Goal: Information Seeking & Learning: Learn about a topic

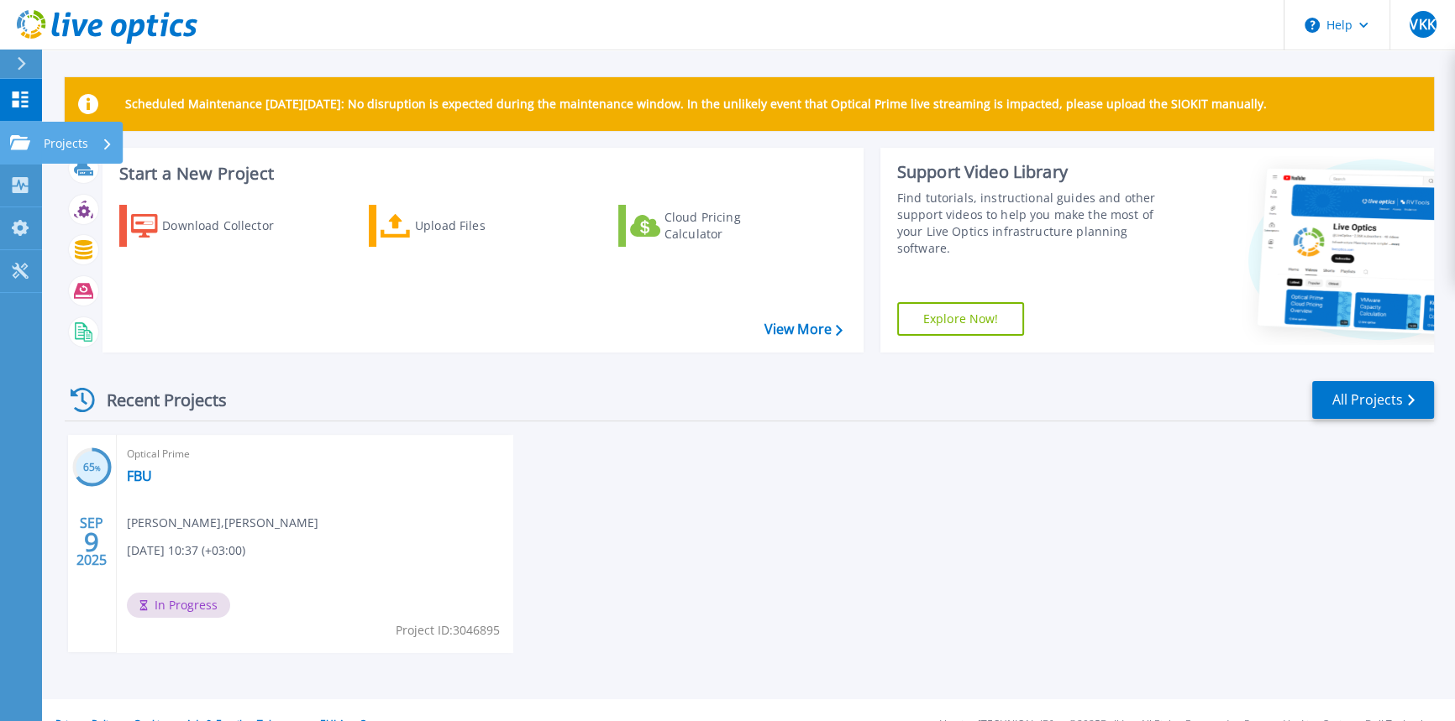
click at [24, 140] on icon at bounding box center [20, 142] width 20 height 14
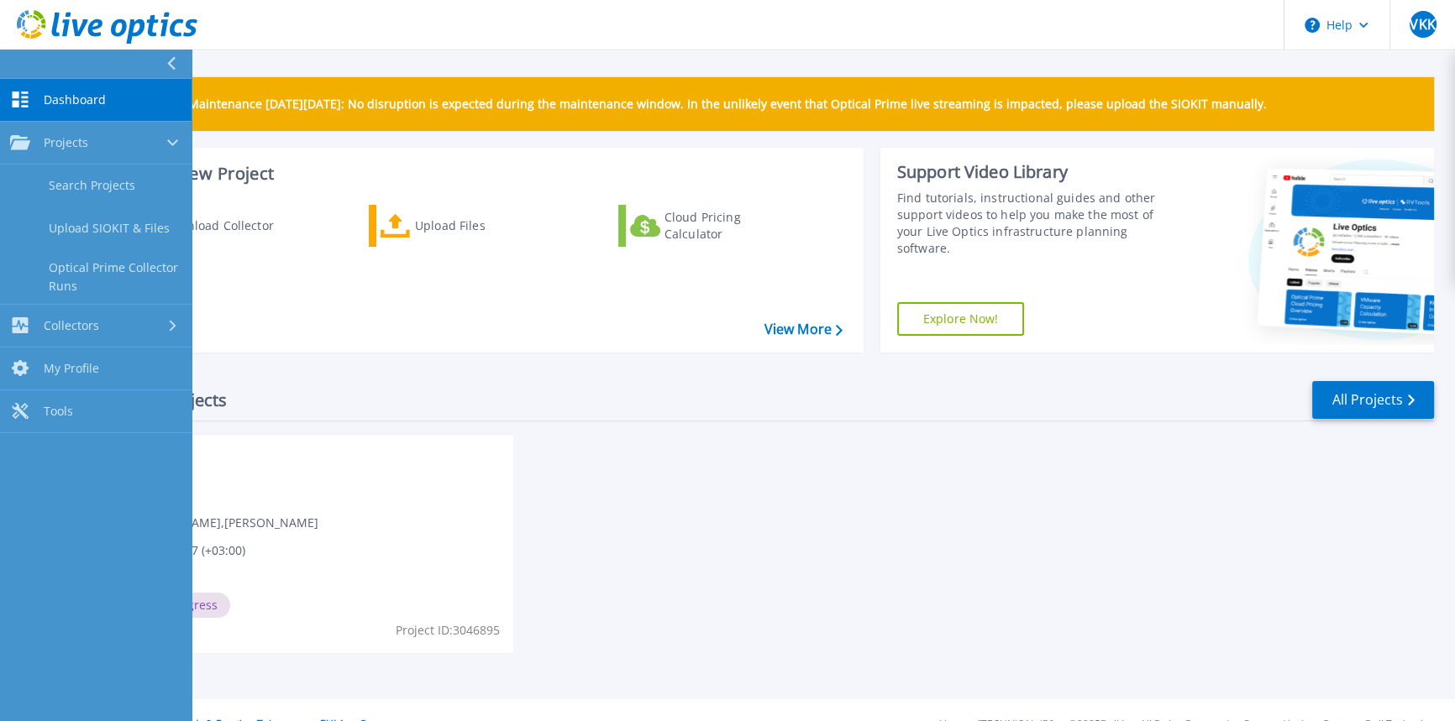
click at [770, 601] on div "65 % SEP 9 2025 Optical Prime FBU Veli Kadir KOZAN , Kadir KOZAN 09/09/2025, 10…" at bounding box center [742, 560] width 1382 height 251
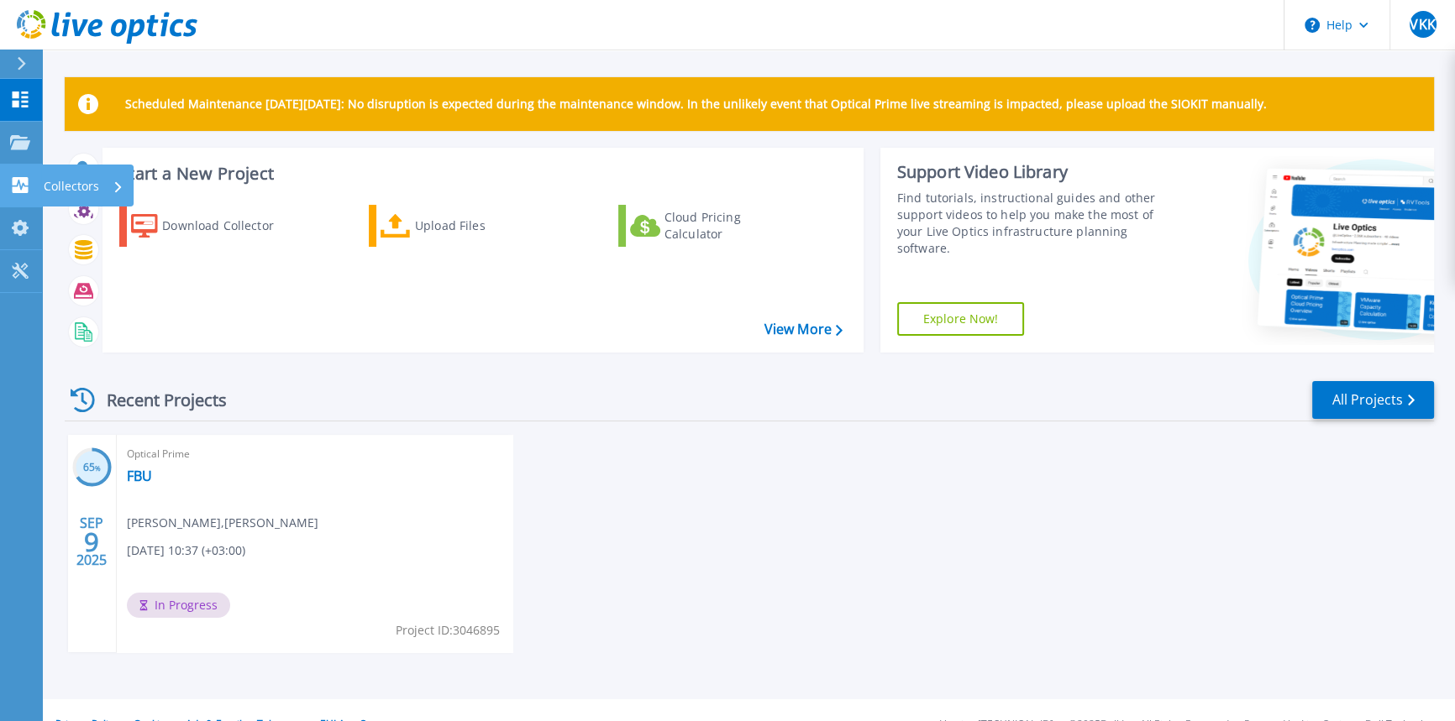
click at [77, 189] on p "Collectors" at bounding box center [71, 187] width 55 height 44
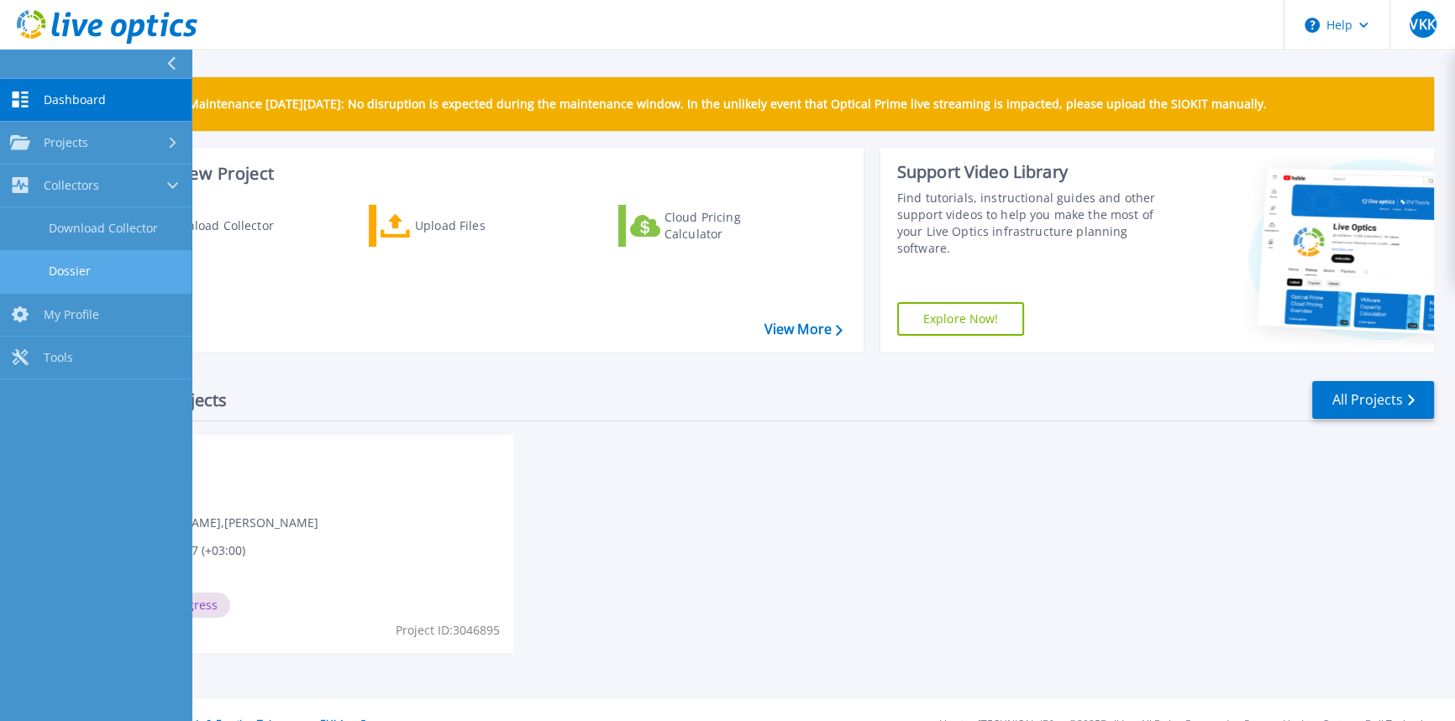
click at [77, 269] on link "Dossier" at bounding box center [95, 271] width 191 height 43
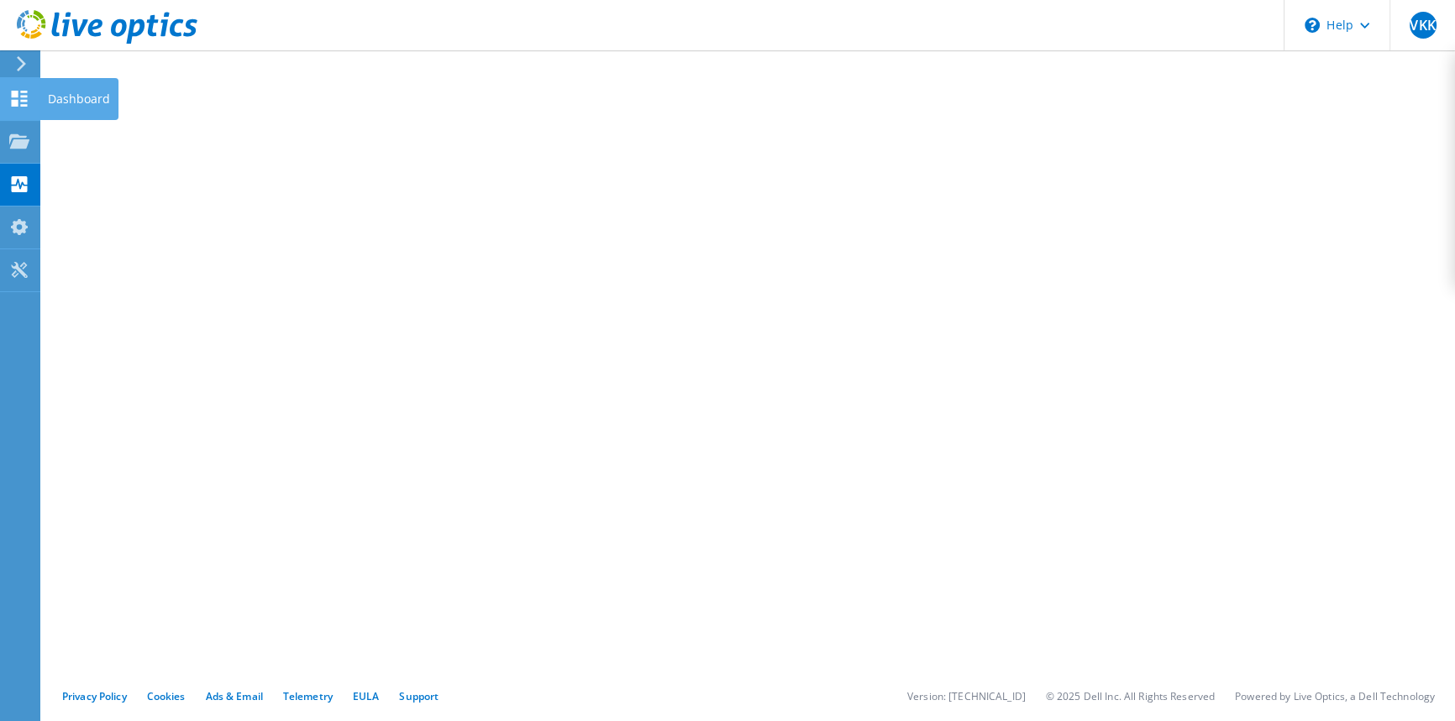
click at [14, 102] on use at bounding box center [20, 99] width 16 height 16
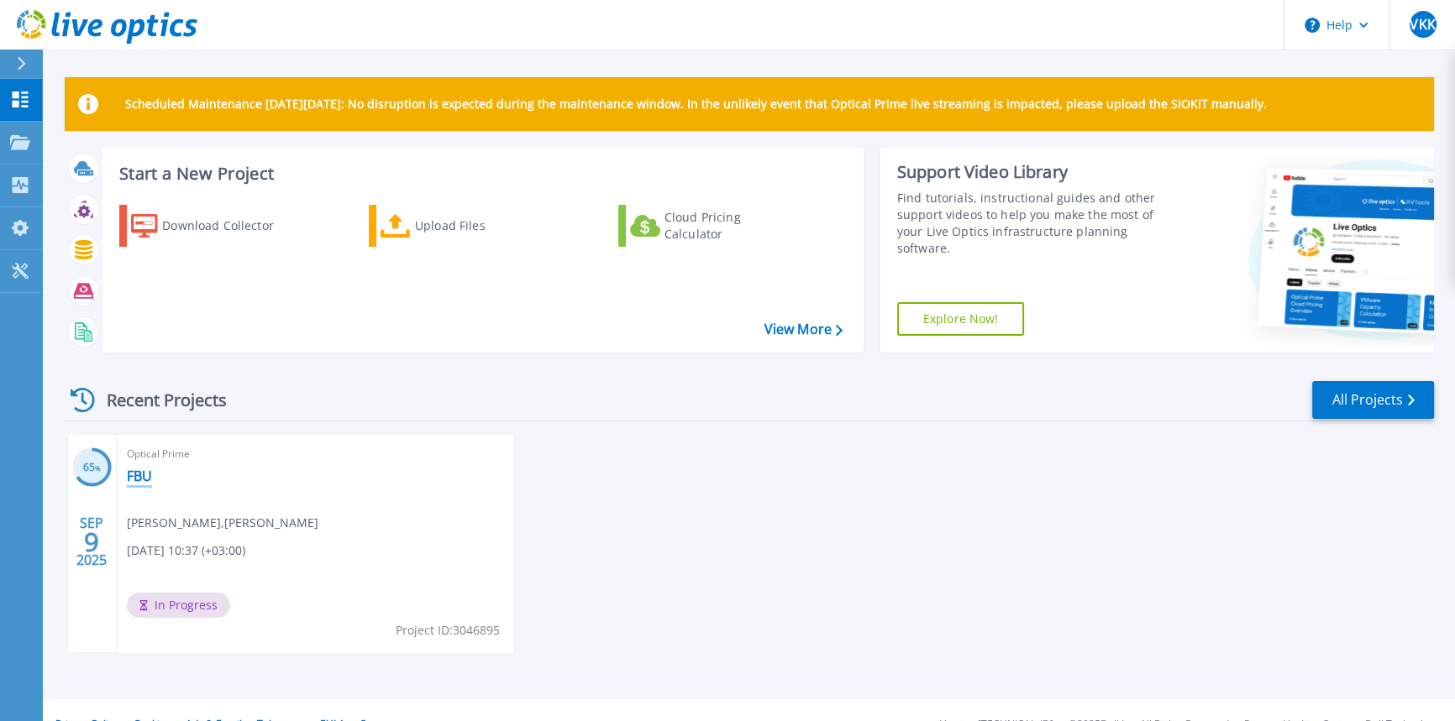
click at [144, 474] on link "FBU" at bounding box center [139, 476] width 25 height 17
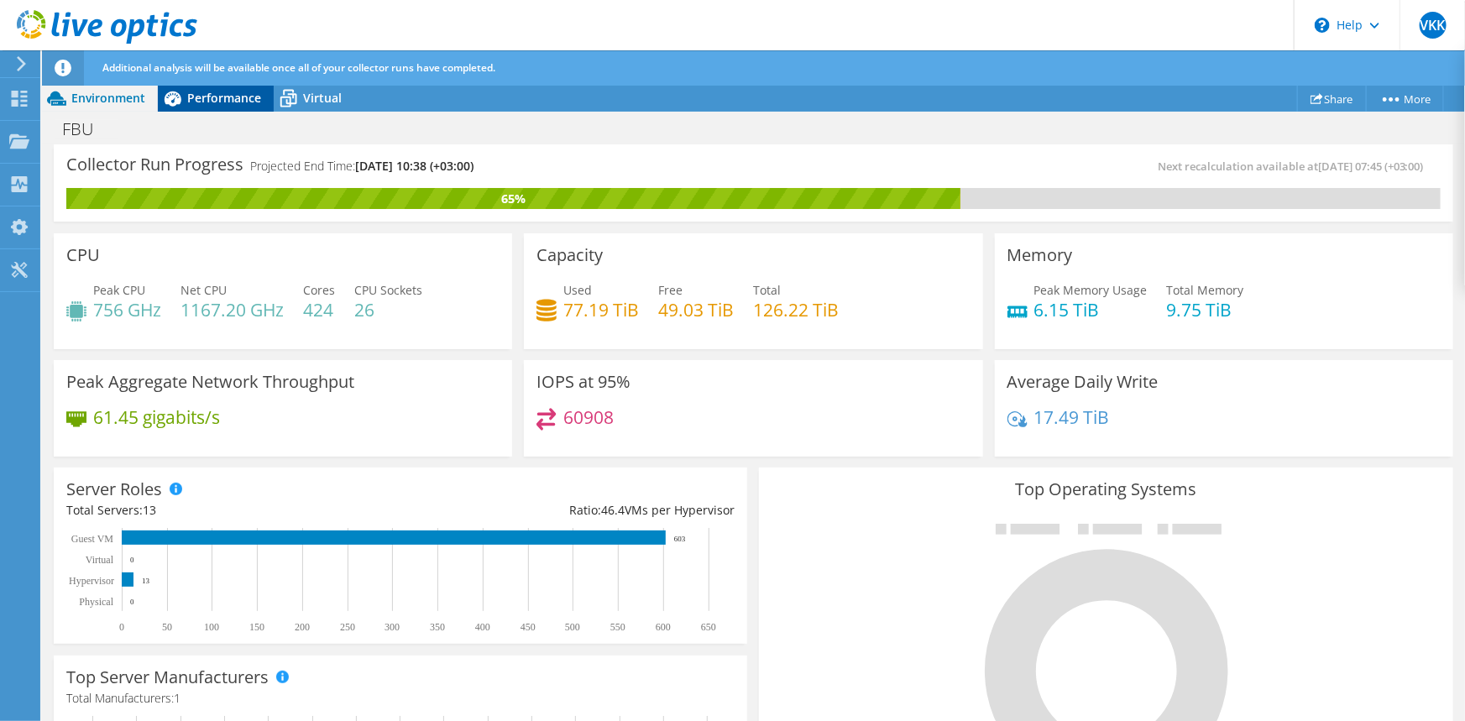
click at [223, 101] on span "Performance" at bounding box center [224, 98] width 74 height 16
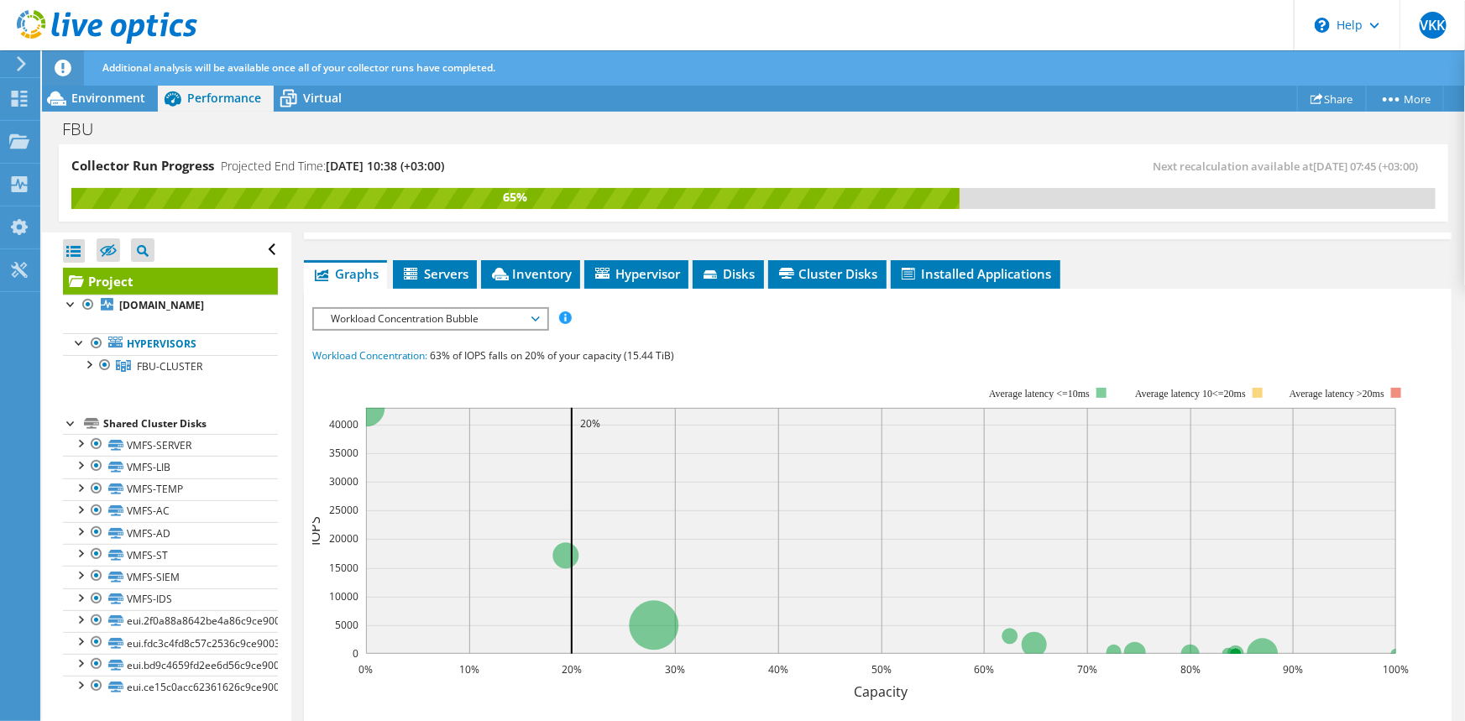
click at [502, 309] on span "Workload Concentration Bubble" at bounding box center [430, 319] width 216 height 20
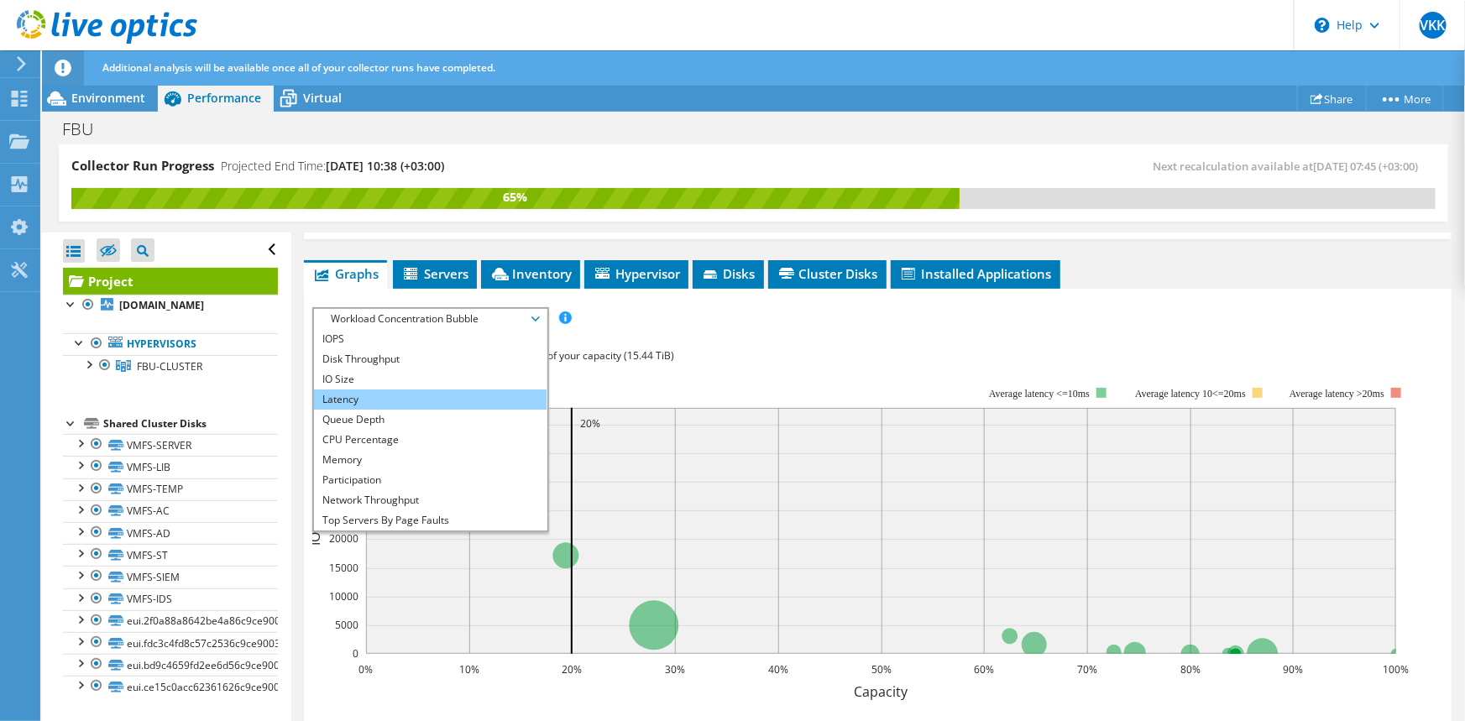
click at [366, 390] on li "Latency" at bounding box center [430, 400] width 233 height 20
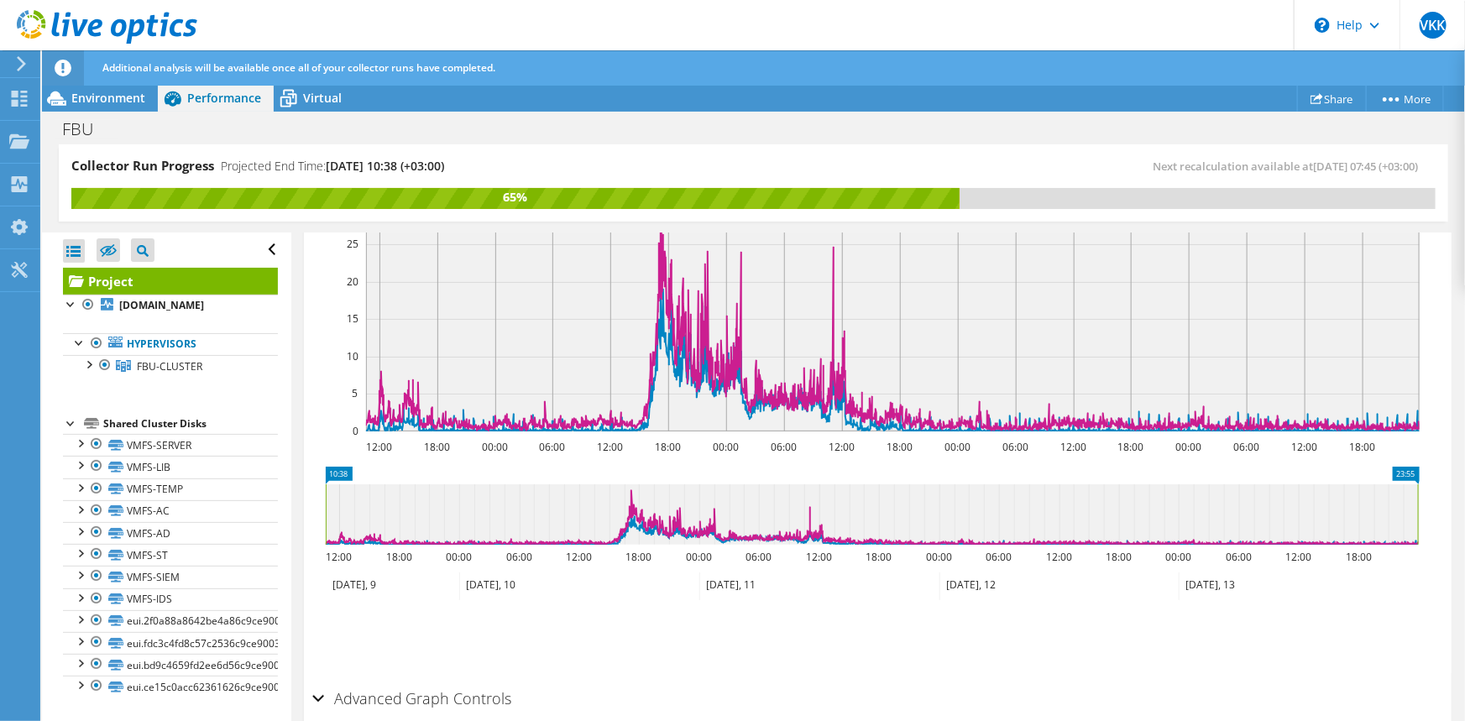
scroll to position [540, 0]
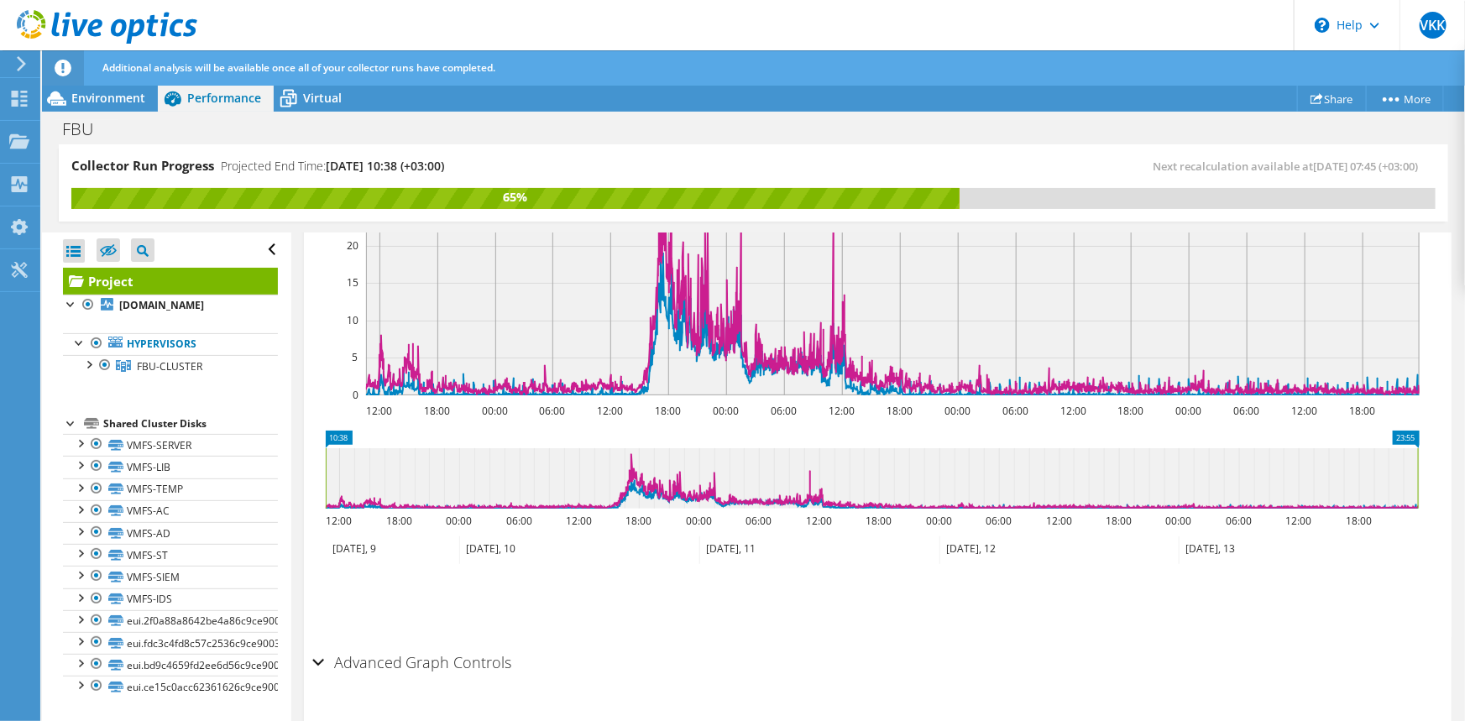
click at [472, 537] on icon at bounding box center [579, 551] width 240 height 28
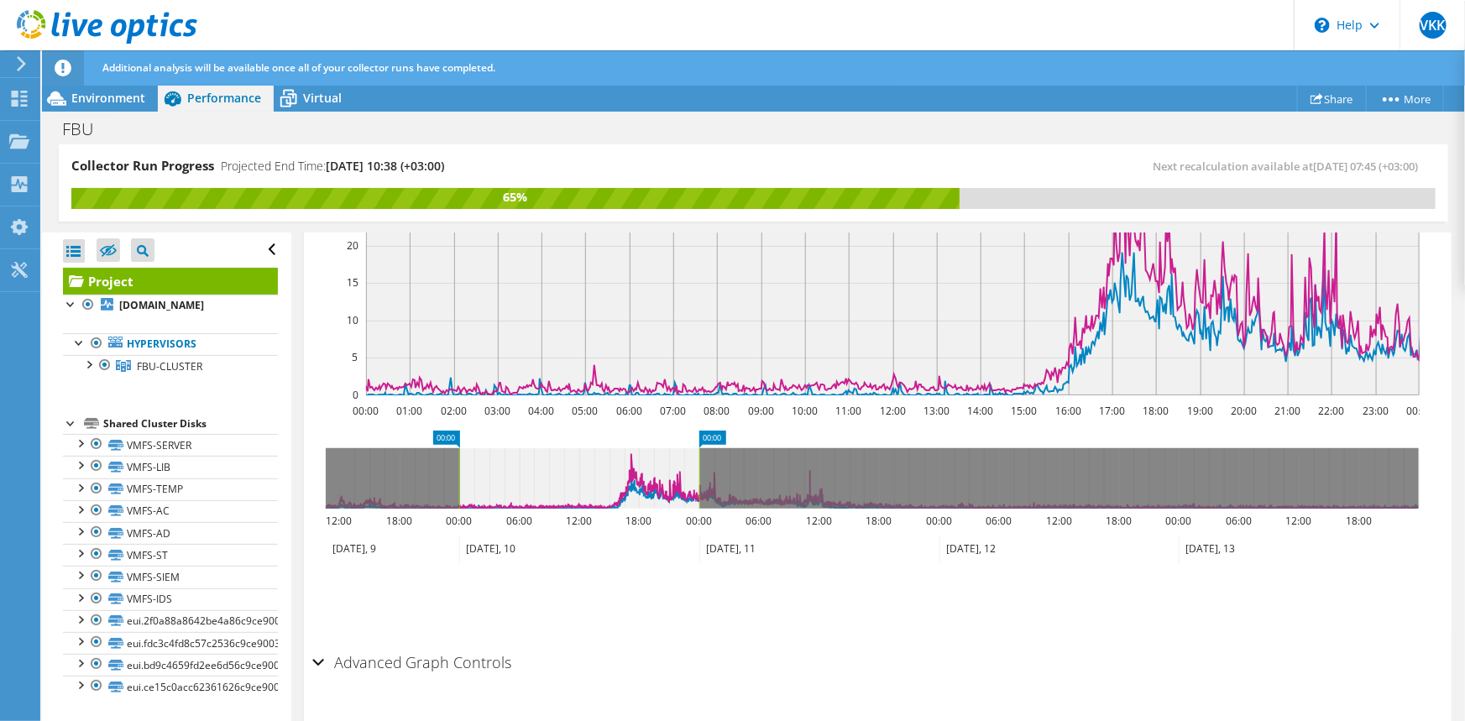
click at [380, 537] on icon at bounding box center [393, 551] width 134 height 28
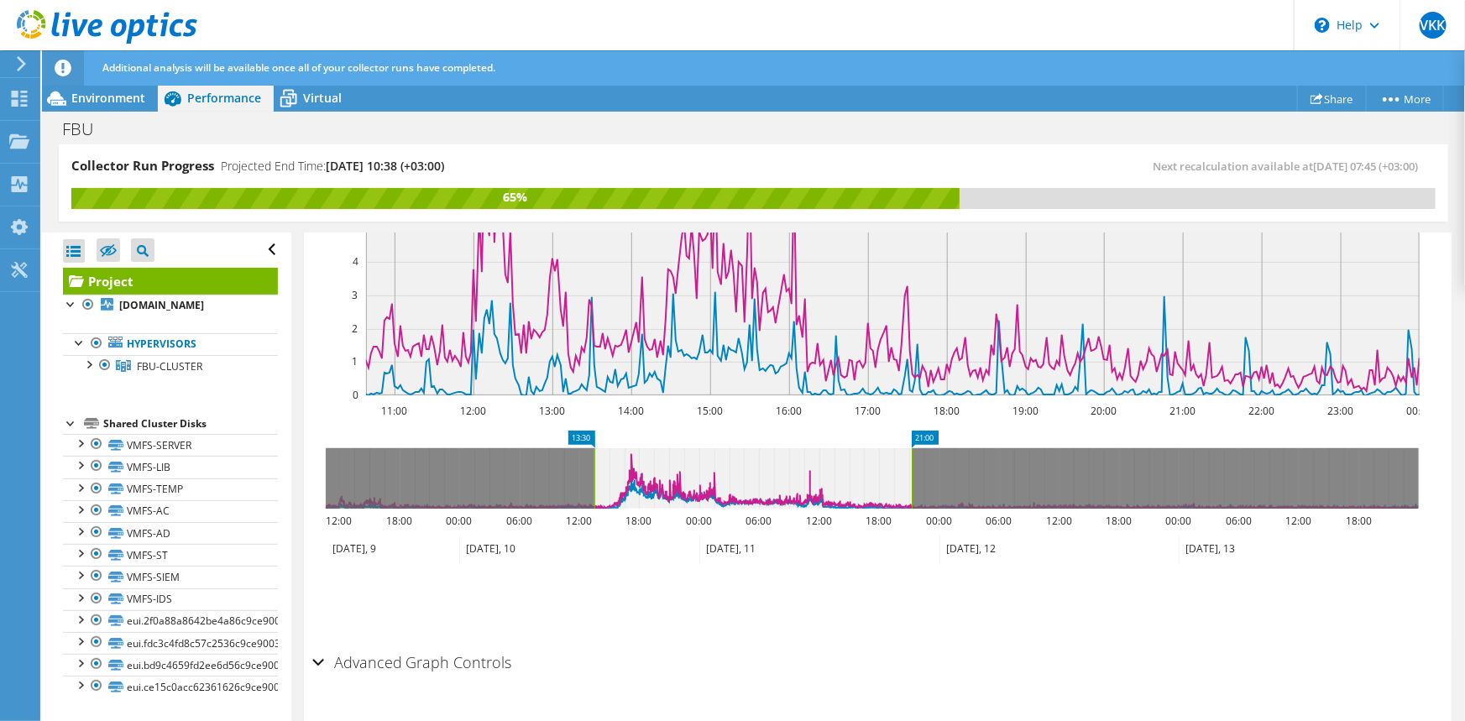
drag, startPoint x: 588, startPoint y: 459, endPoint x: 912, endPoint y: 470, distance: 324.4
click at [912, 470] on g at bounding box center [872, 478] width 1093 height 60
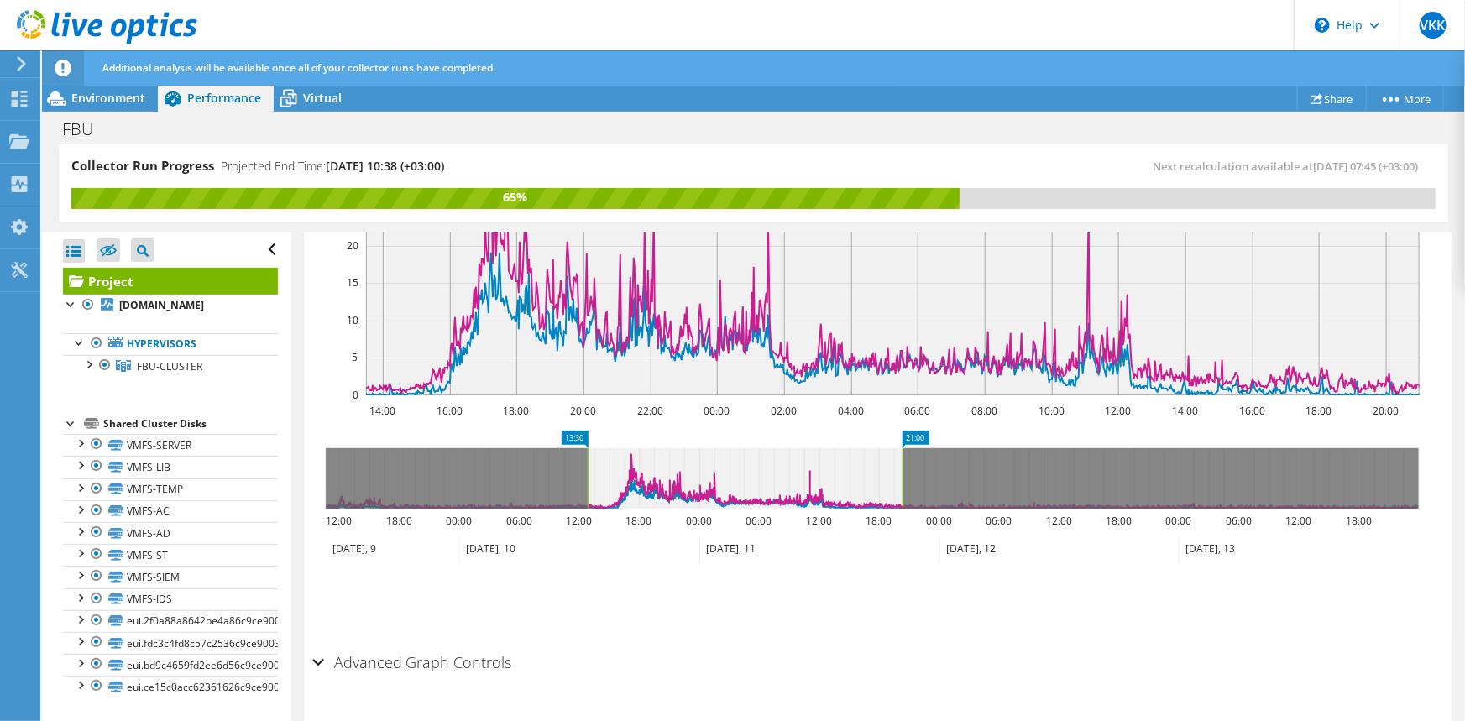
drag, startPoint x: 645, startPoint y: 461, endPoint x: 605, endPoint y: 462, distance: 40.3
click at [605, 462] on icon at bounding box center [745, 478] width 315 height 60
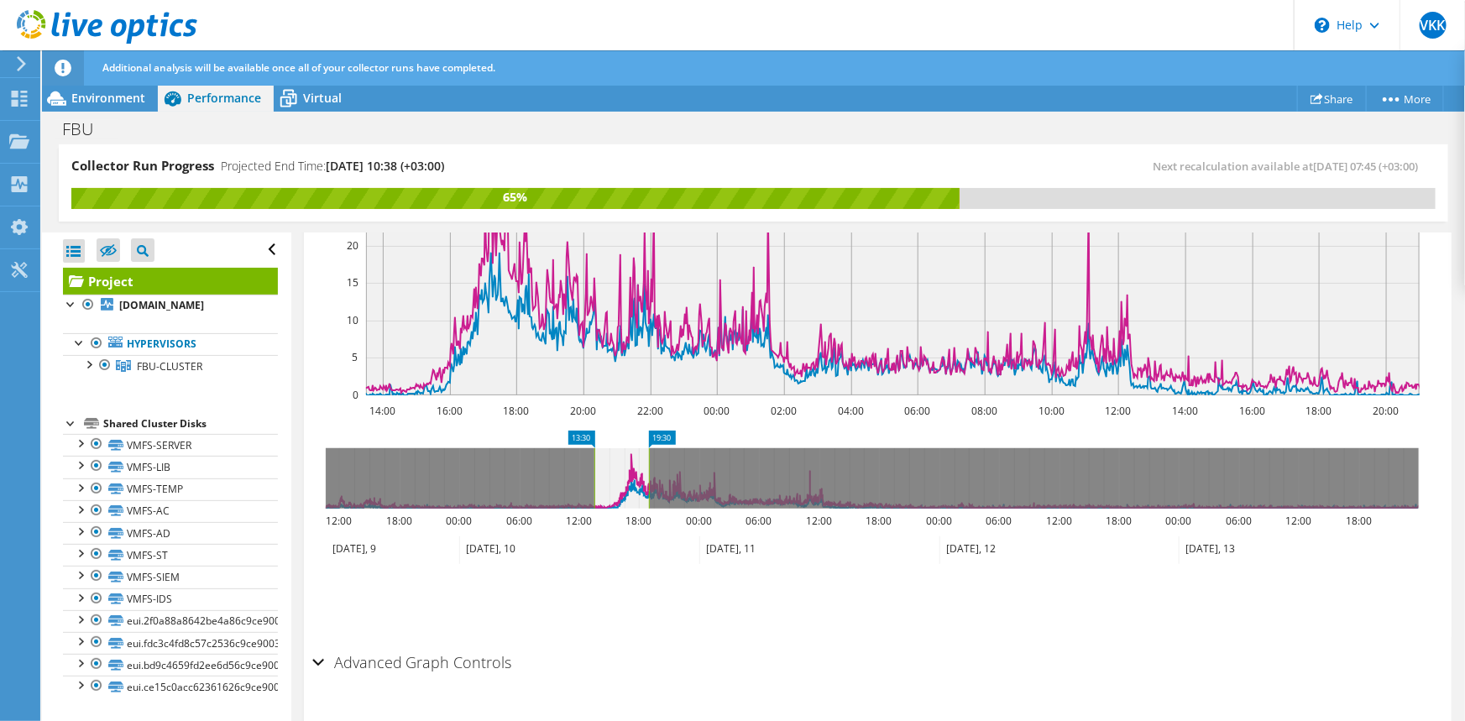
drag, startPoint x: 907, startPoint y: 452, endPoint x: 647, endPoint y: 445, distance: 260.4
click at [647, 448] on rect at bounding box center [649, 478] width 7 height 60
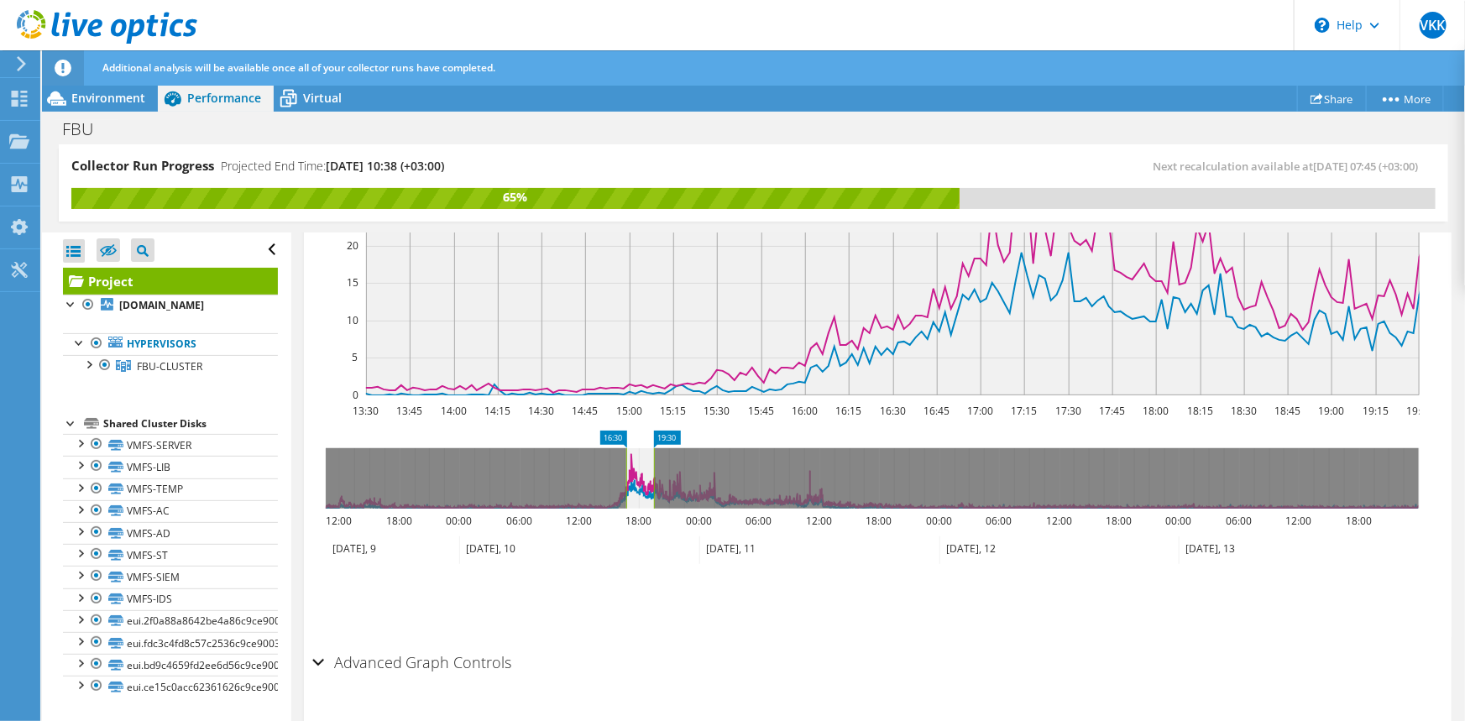
drag, startPoint x: 595, startPoint y: 450, endPoint x: 627, endPoint y: 452, distance: 32.0
click at [627, 452] on rect at bounding box center [626, 478] width 7 height 60
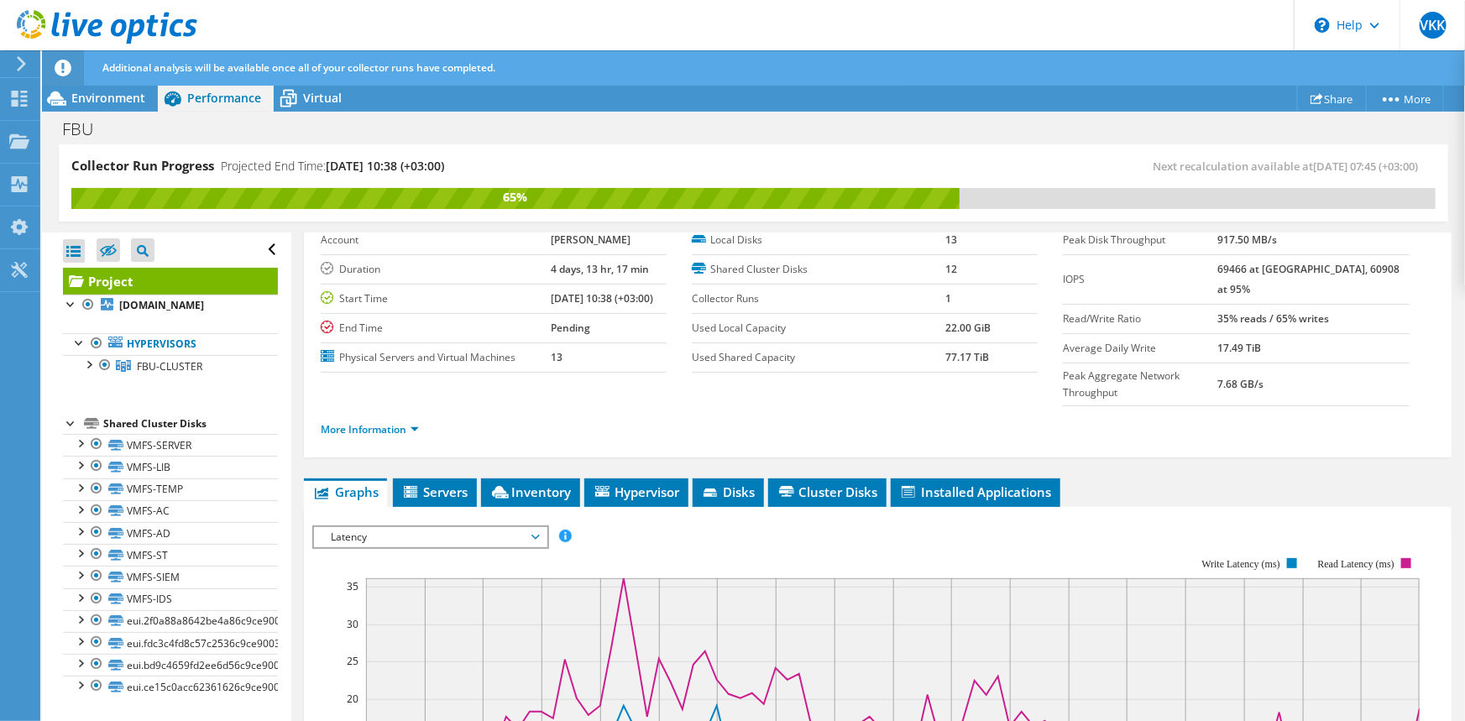
scroll to position [0, 0]
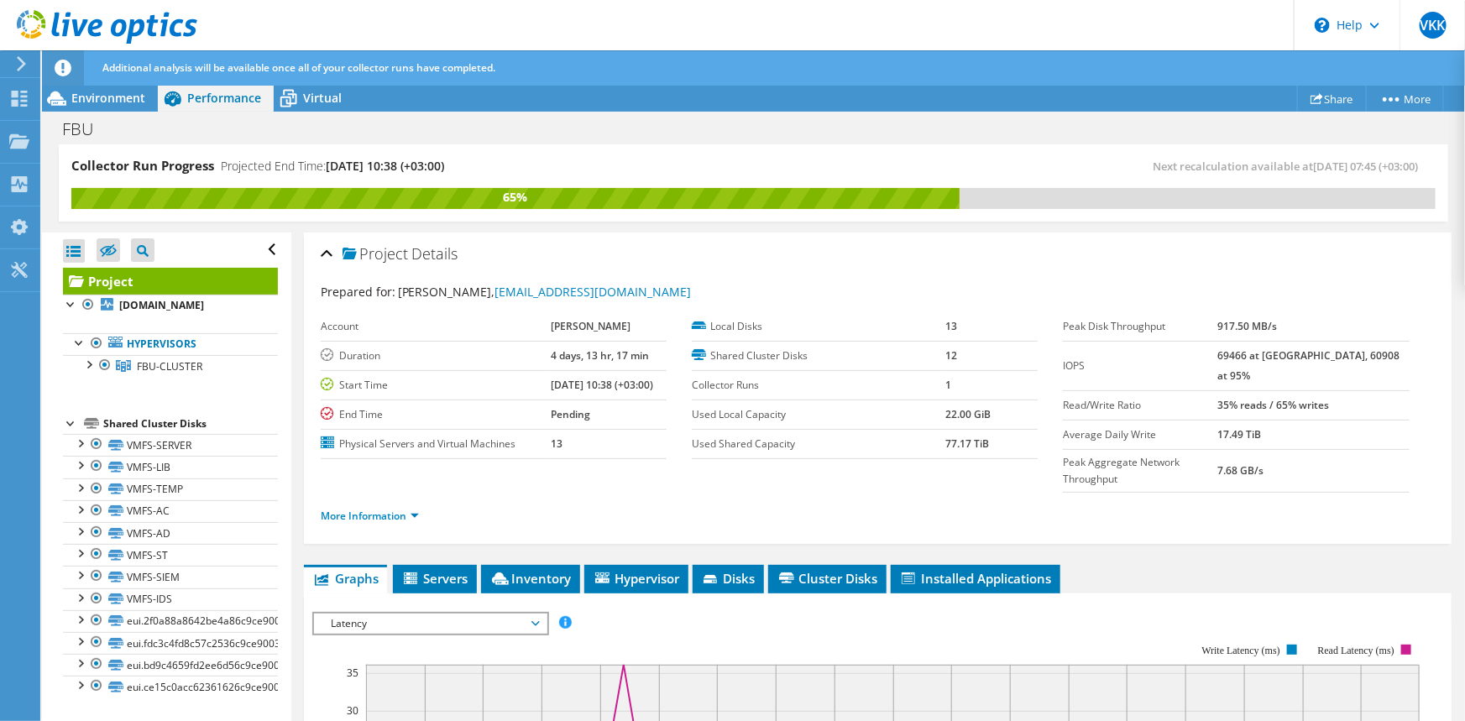
click at [402, 612] on div "Latency IOPS Disk Throughput IO Size Latency Queue Depth CPU Percentage Memory …" at bounding box center [430, 624] width 237 height 24
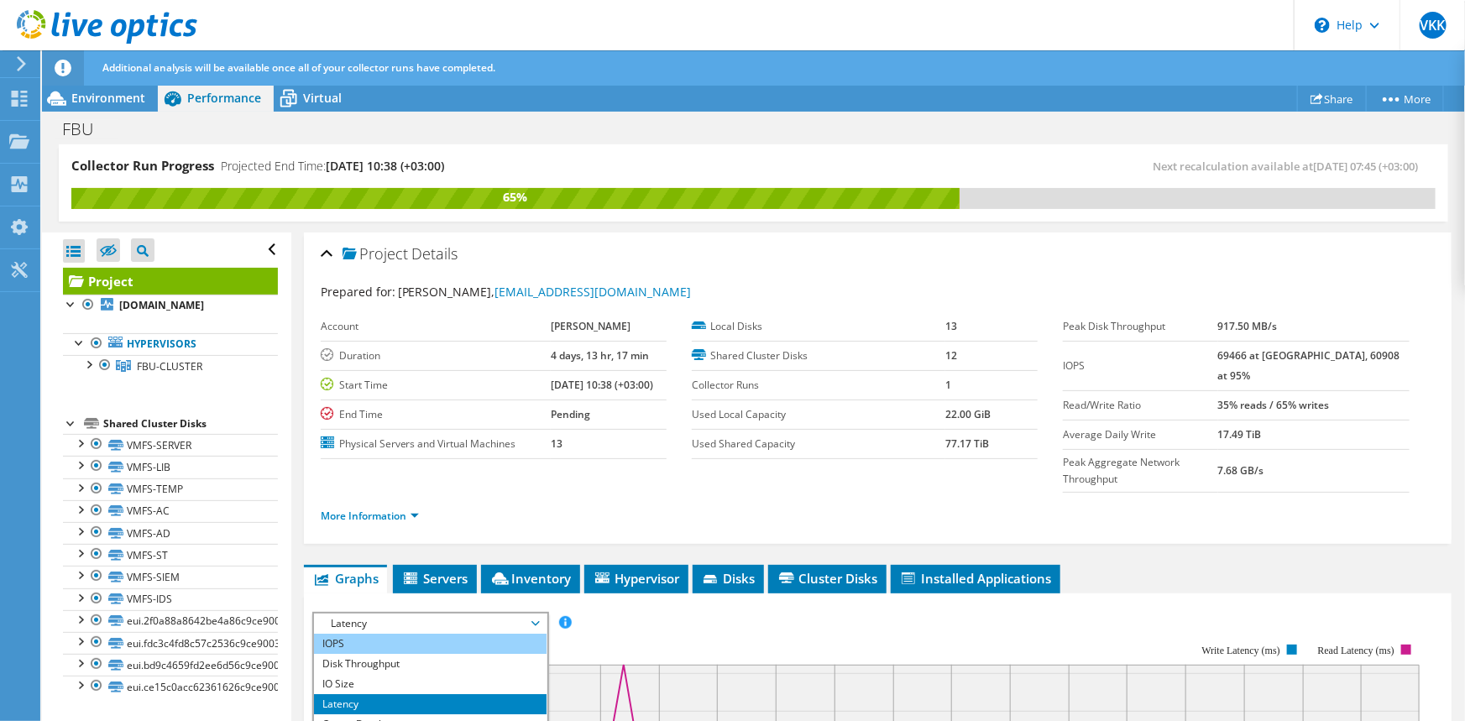
click at [369, 634] on li "IOPS" at bounding box center [430, 644] width 233 height 20
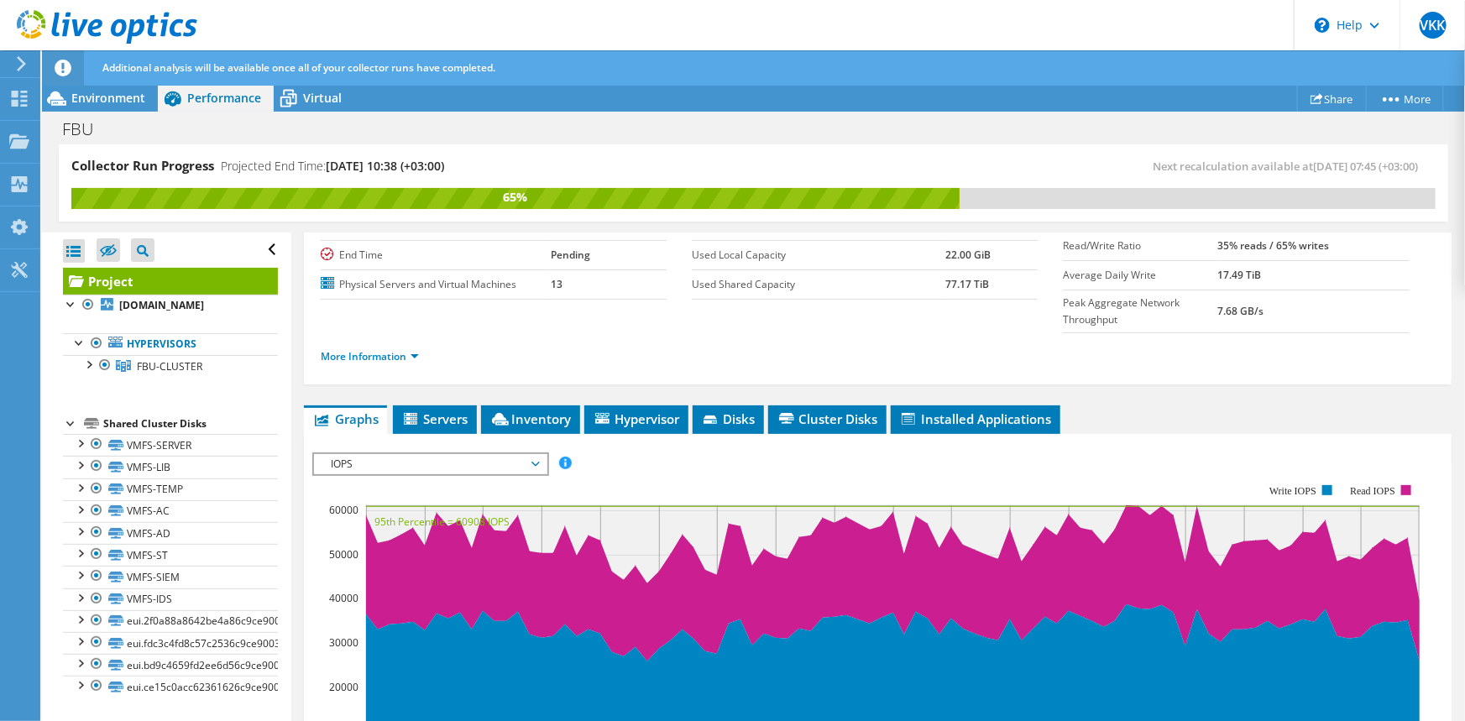
scroll to position [159, 0]
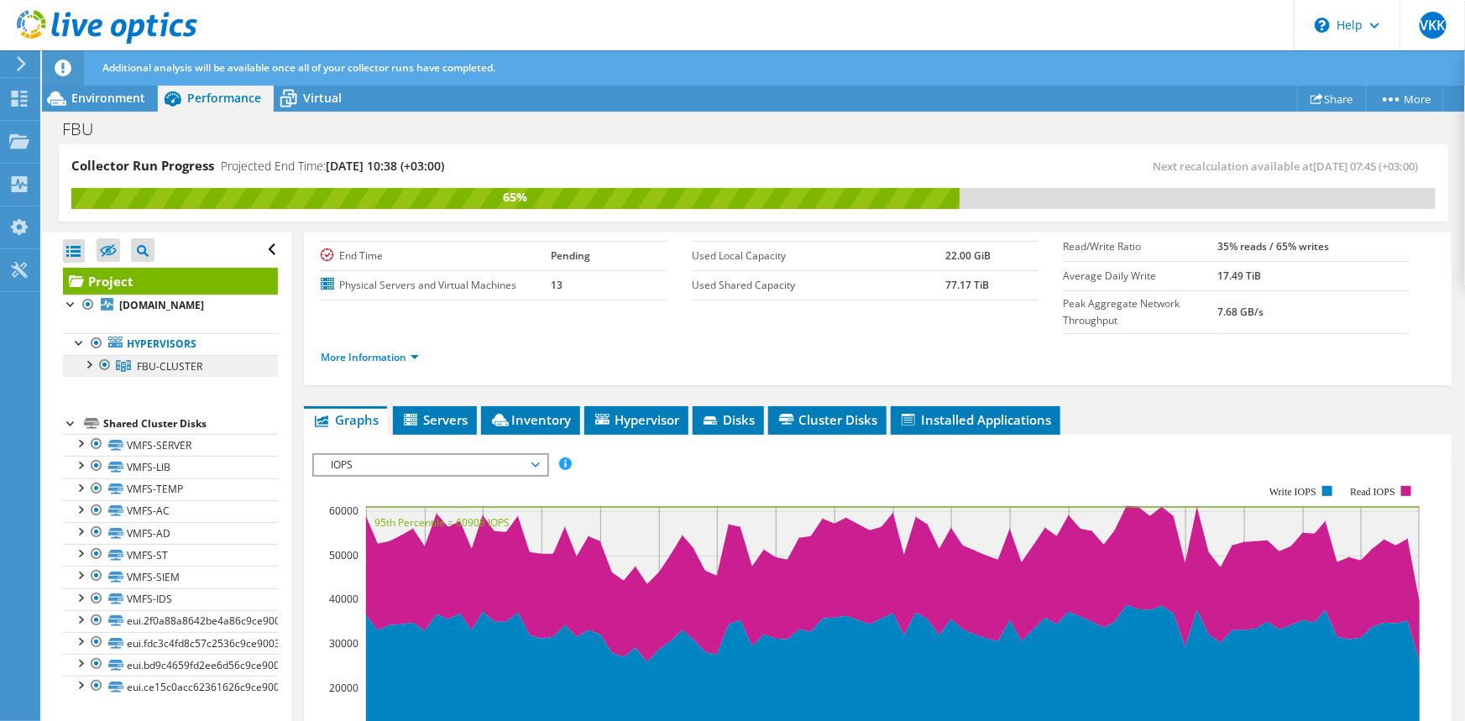
click at [149, 368] on span "FBU-CLUSTER" at bounding box center [170, 366] width 66 height 14
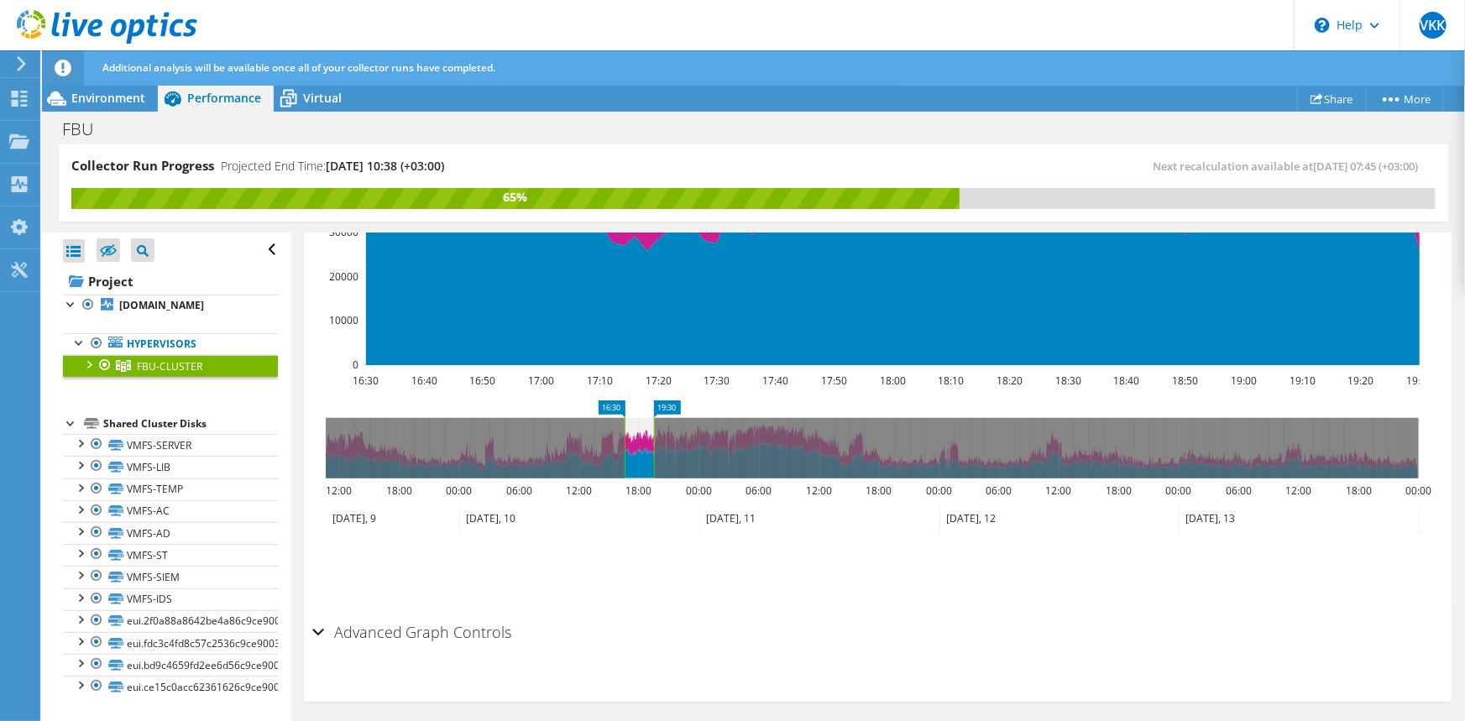
scroll to position [482, 0]
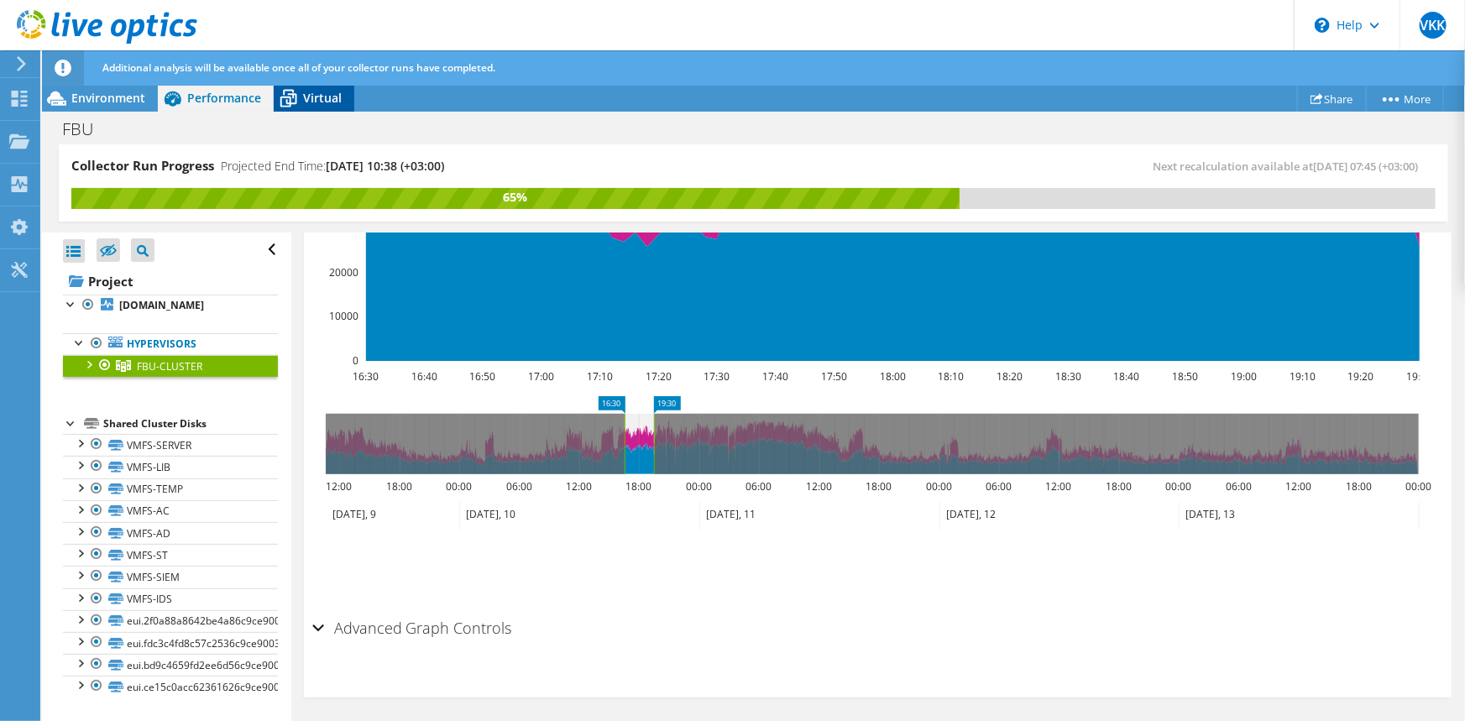
click at [310, 107] on div "Virtual" at bounding box center [314, 98] width 81 height 27
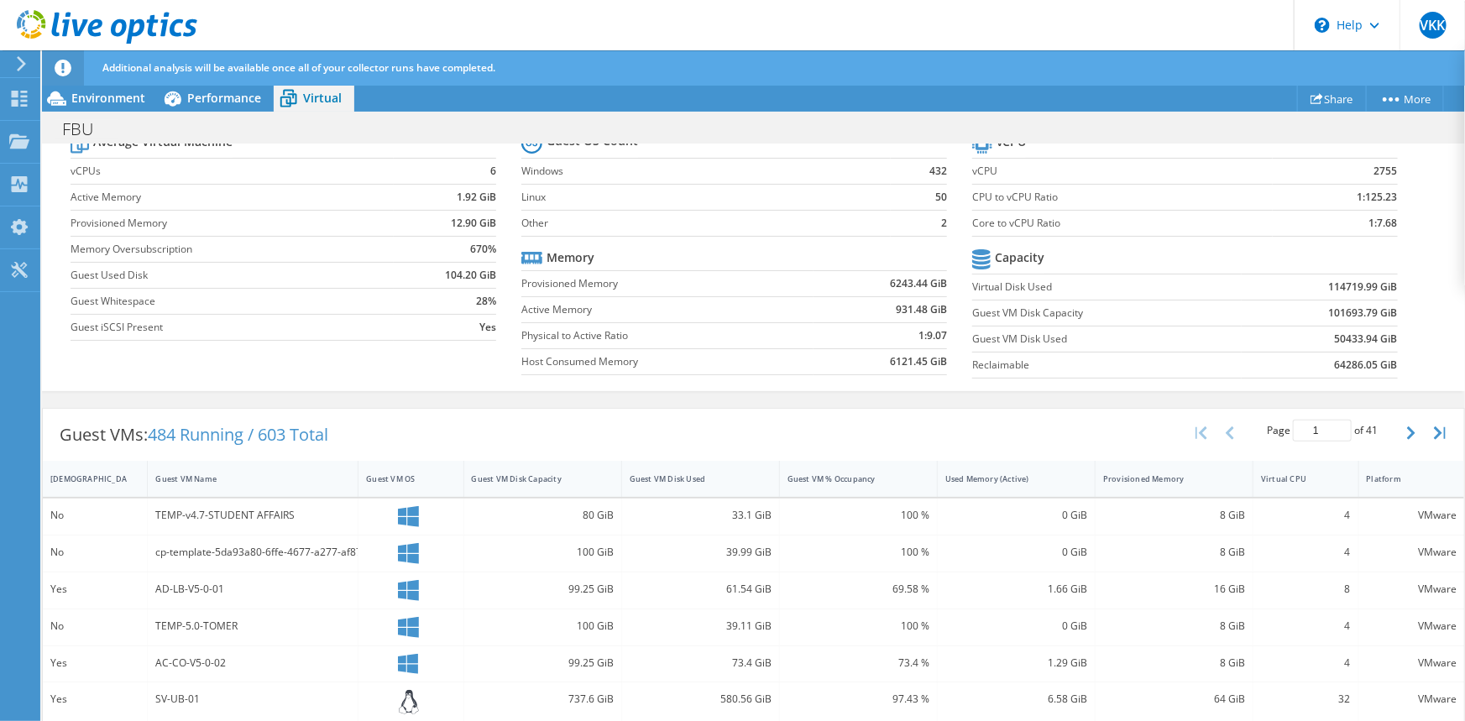
scroll to position [119, 0]
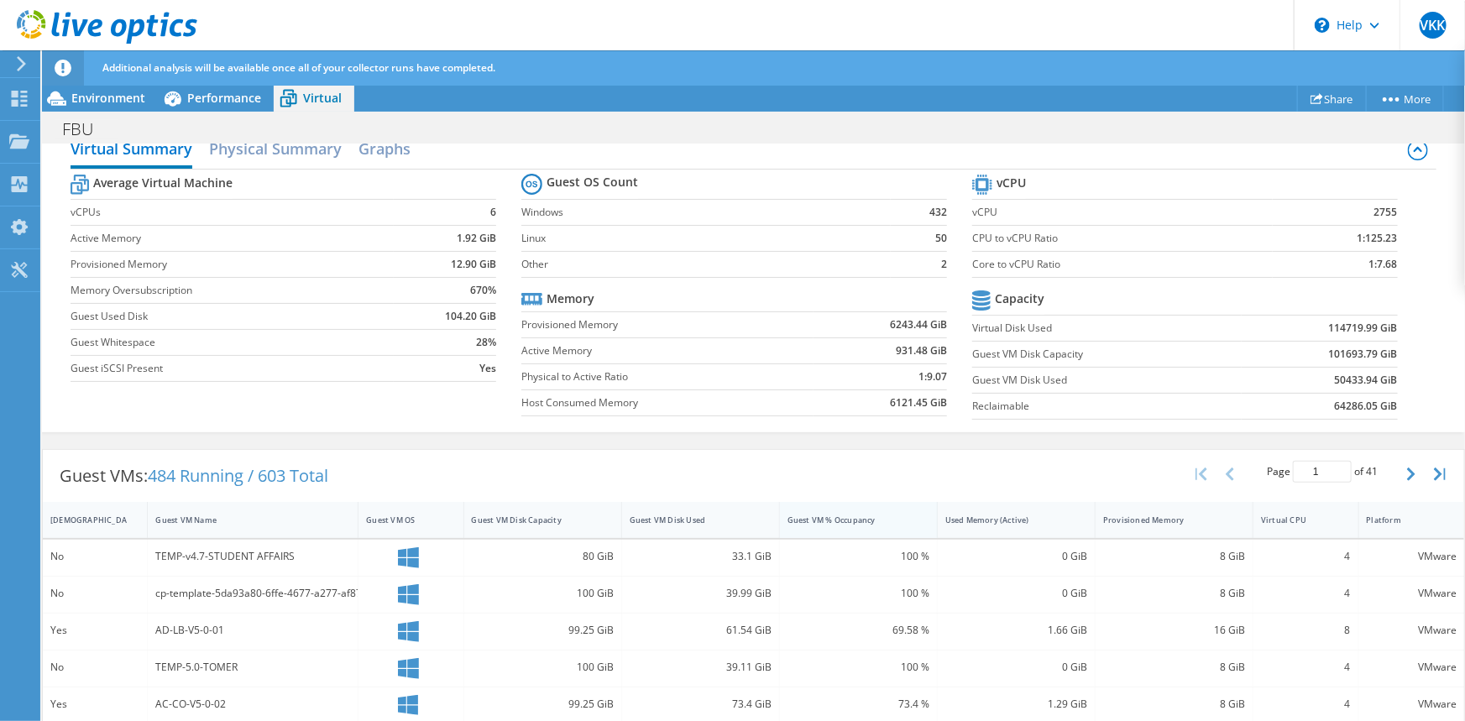
click at [856, 521] on div "Guest VM % Occupancy" at bounding box center [849, 520] width 122 height 11
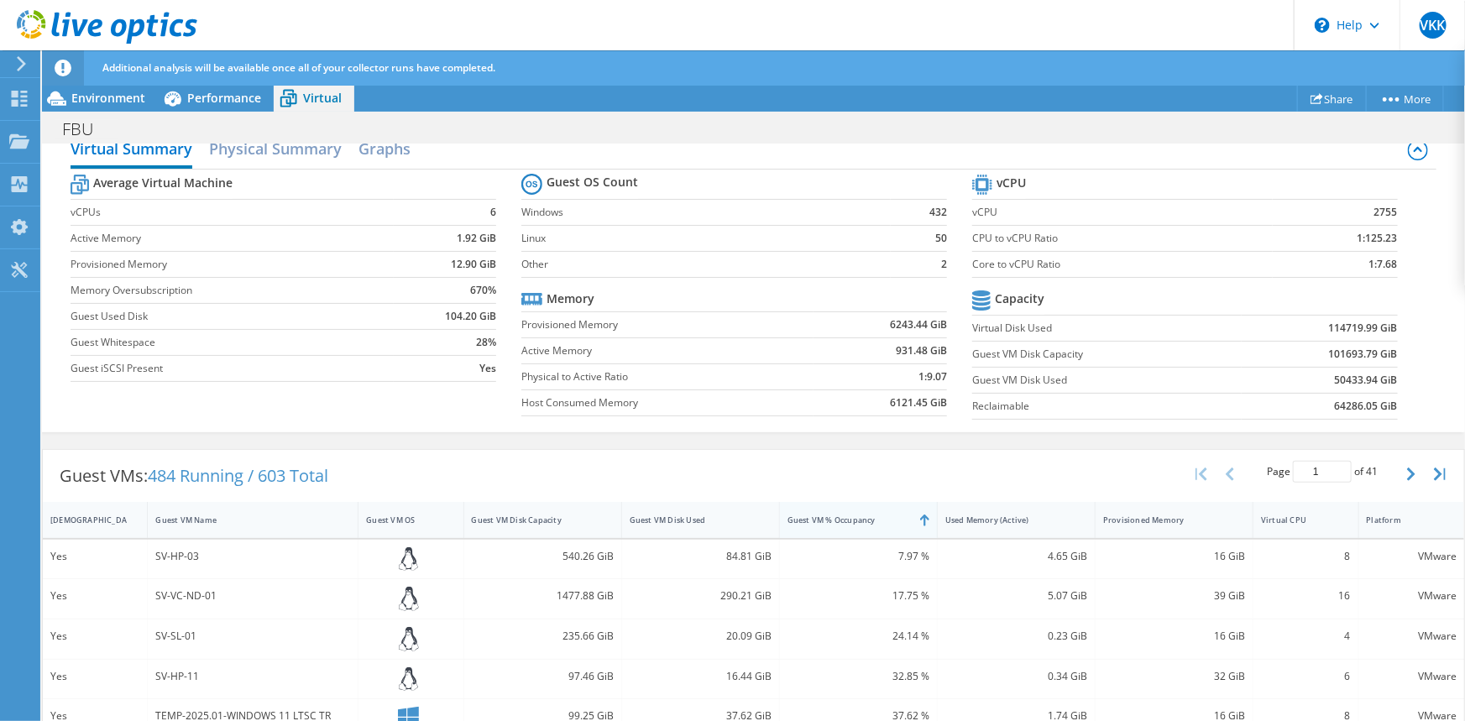
click at [860, 525] on div "Guest VM % Occupancy" at bounding box center [848, 520] width 137 height 26
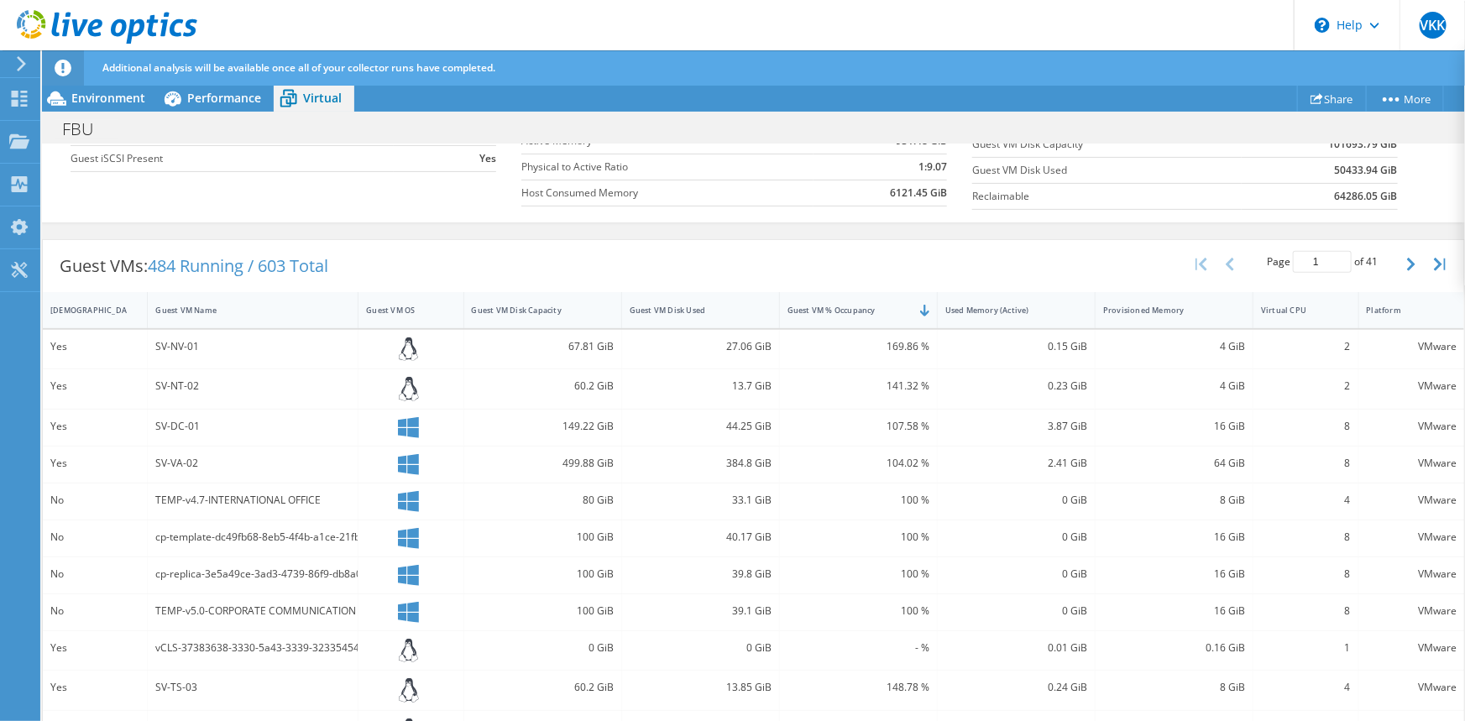
scroll to position [0, 0]
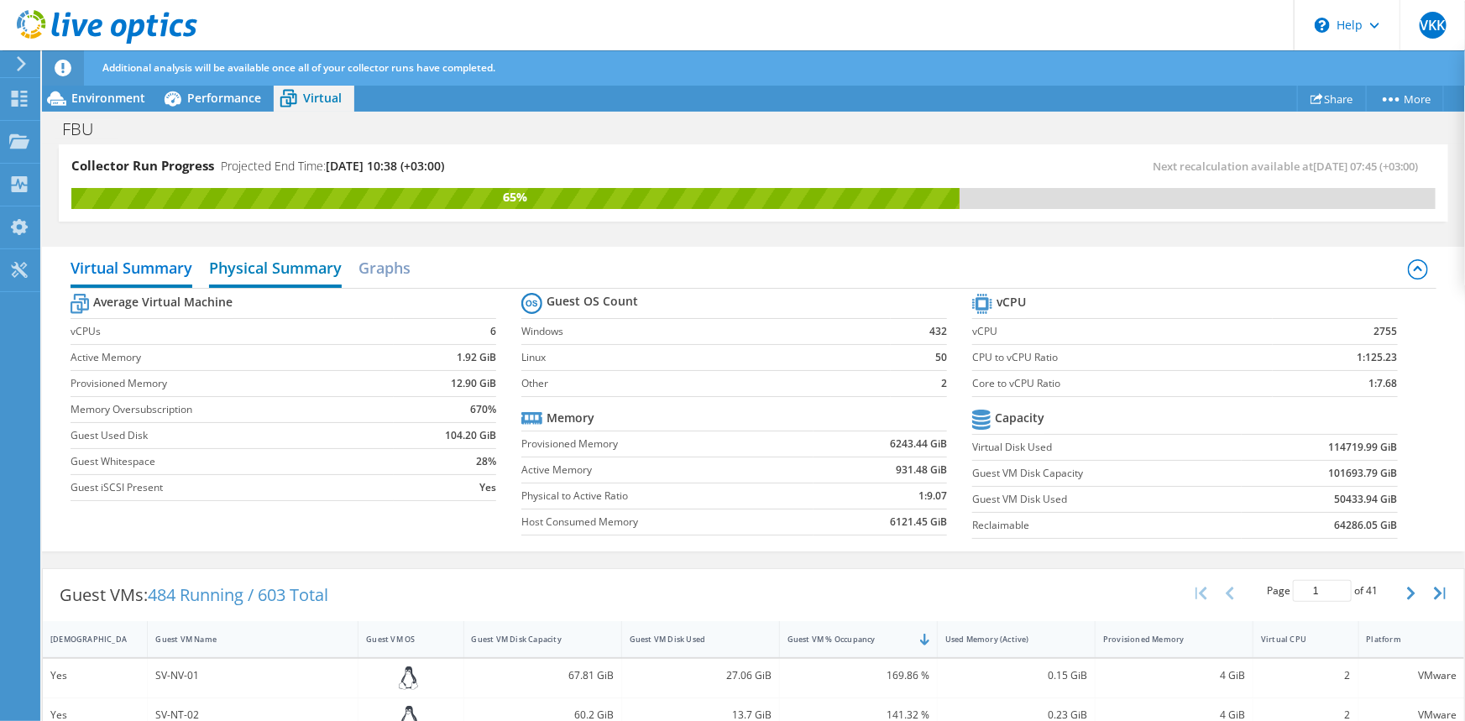
drag, startPoint x: 262, startPoint y: 269, endPoint x: 264, endPoint y: 286, distance: 16.9
click at [261, 269] on h2 "Physical Summary" at bounding box center [275, 269] width 133 height 37
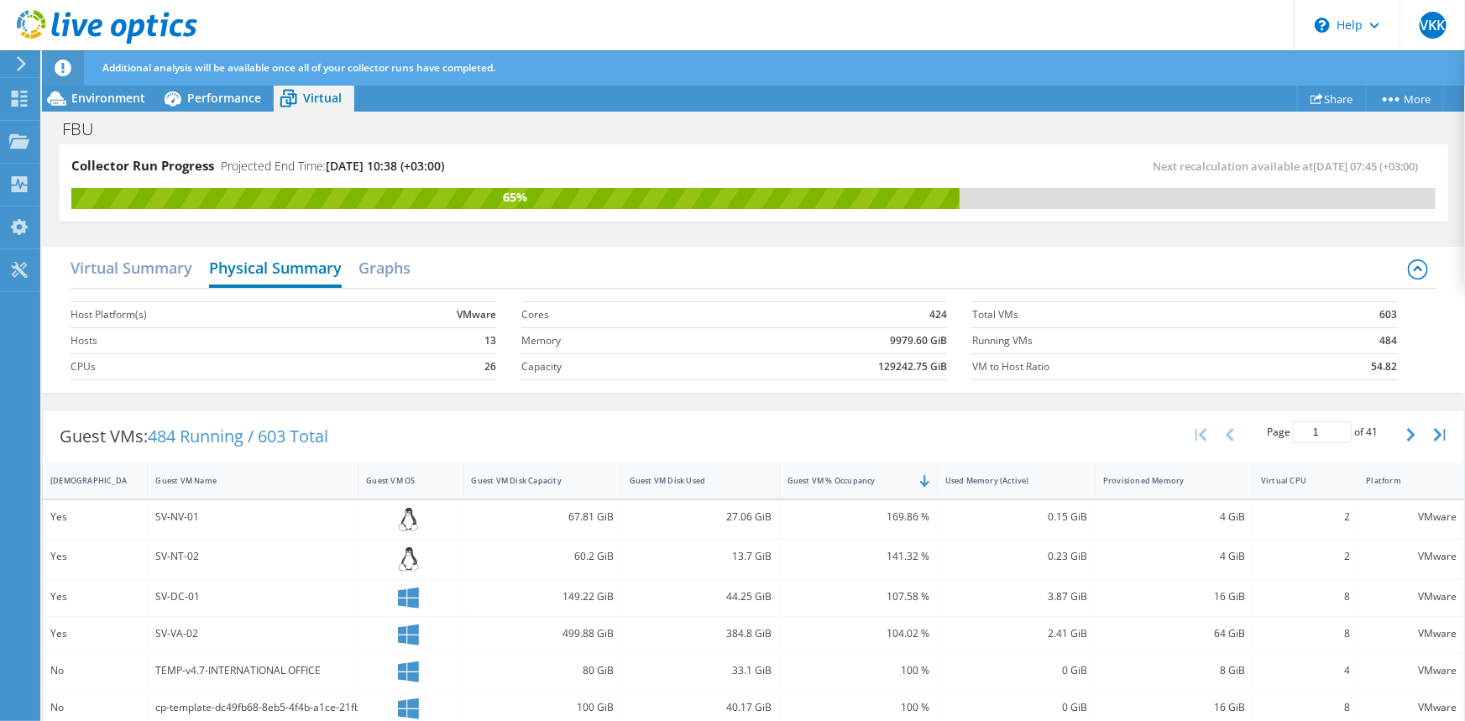
click at [276, 270] on h2 "Physical Summary" at bounding box center [275, 269] width 133 height 37
